Goal: Check status: Check status

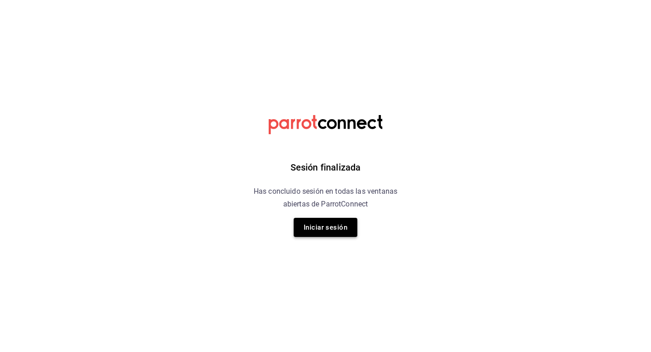
click at [322, 228] on button "Iniciar sesión" at bounding box center [326, 227] width 64 height 19
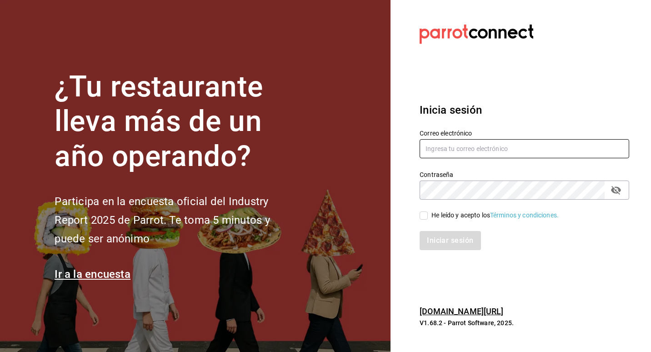
click at [456, 151] on input "text" at bounding box center [525, 148] width 210 height 19
click at [512, 164] on div "Contraseña Contraseña" at bounding box center [519, 180] width 221 height 40
click at [467, 149] on input "text" at bounding box center [525, 148] width 210 height 19
type input "[EMAIL_ADDRESS][DOMAIN_NAME]"
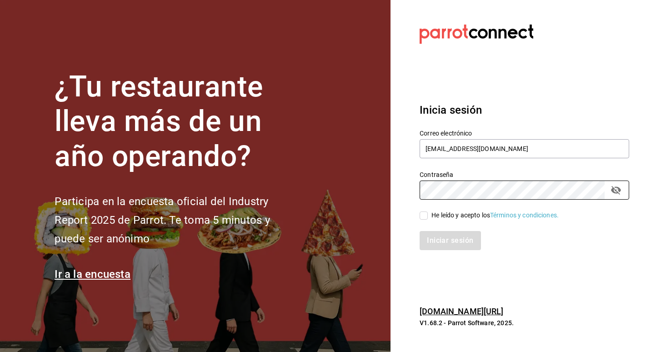
click at [459, 217] on div "He leído y acepto los Términos y condiciones." at bounding box center [495, 216] width 127 height 10
click at [428, 217] on input "He leído y acepto los Términos y condiciones." at bounding box center [424, 215] width 8 height 8
checkbox input "true"
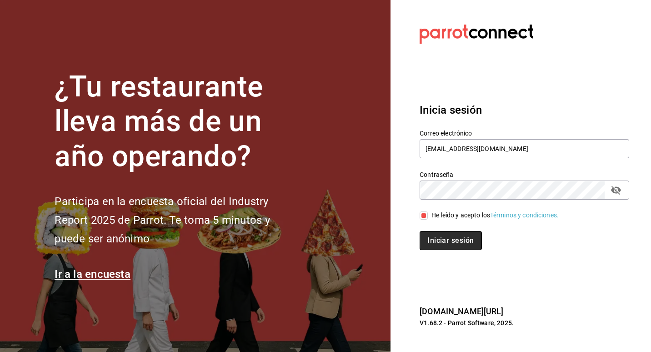
click at [450, 247] on button "Iniciar sesión" at bounding box center [451, 240] width 62 height 19
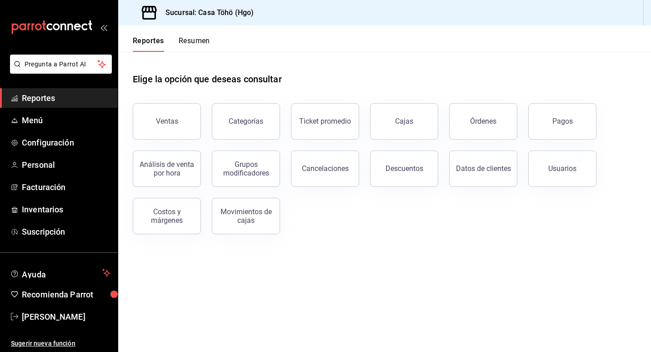
click at [40, 97] on span "Reportes" at bounding box center [66, 98] width 89 height 12
click at [171, 127] on button "Ventas" at bounding box center [167, 121] width 68 height 36
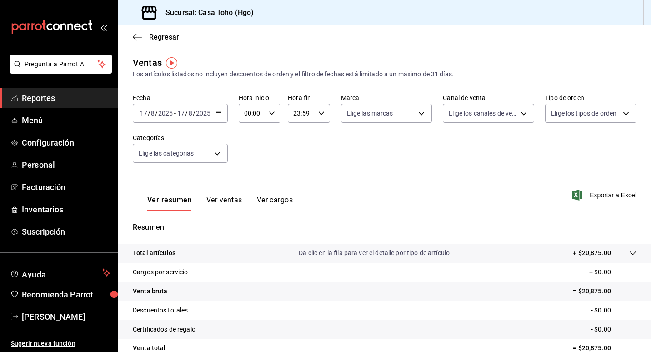
click at [221, 110] on icon "button" at bounding box center [219, 113] width 6 height 6
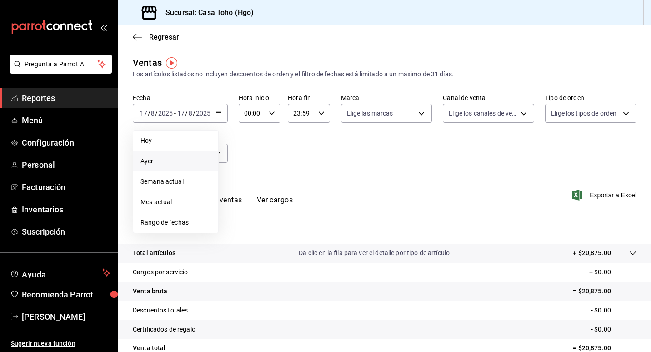
click at [154, 163] on span "Ayer" at bounding box center [176, 161] width 70 height 10
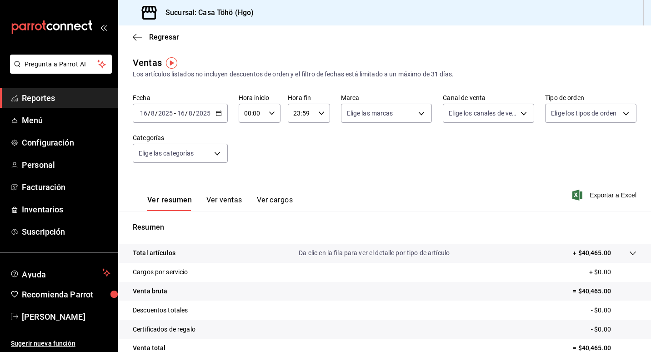
click at [261, 154] on div "Fecha 2025-08-16 16 / 8 / 2025 - 2025-08-16 16 / 8 / 2025 Hora inicio 00:00 Hor…" at bounding box center [385, 134] width 504 height 80
click at [259, 151] on div "Fecha 2025-08-16 16 / 8 / 2025 - 2025-08-16 16 / 8 / 2025 Hora inicio 00:00 Hor…" at bounding box center [385, 134] width 504 height 80
click at [273, 142] on div "Fecha 2025-08-16 16 / 8 / 2025 - 2025-08-16 16 / 8 / 2025 Hora inicio 00:00 Hor…" at bounding box center [385, 134] width 504 height 80
click at [438, 142] on div "Fecha 2025-08-16 16 / 8 / 2025 - 2025-08-16 16 / 8 / 2025 Hora inicio 00:00 Hor…" at bounding box center [385, 134] width 504 height 80
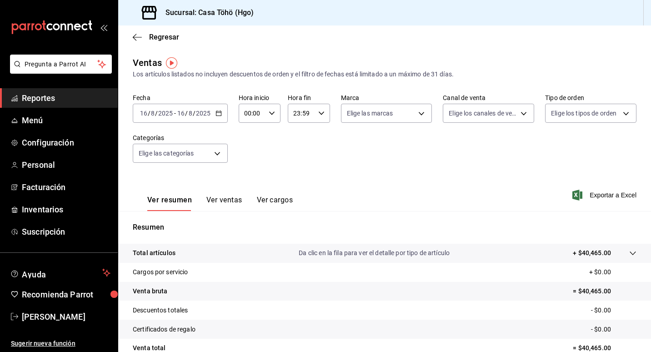
click at [271, 173] on div "Fecha 2025-08-16 16 / 8 / 2025 - 2025-08-16 16 / 8 / 2025 Hora inicio 00:00 Hor…" at bounding box center [385, 134] width 504 height 80
click at [391, 156] on div "Fecha 2025-08-16 16 / 8 / 2025 - 2025-08-16 16 / 8 / 2025 Hora inicio 00:00 Hor…" at bounding box center [385, 134] width 504 height 80
